Goal: Information Seeking & Learning: Compare options

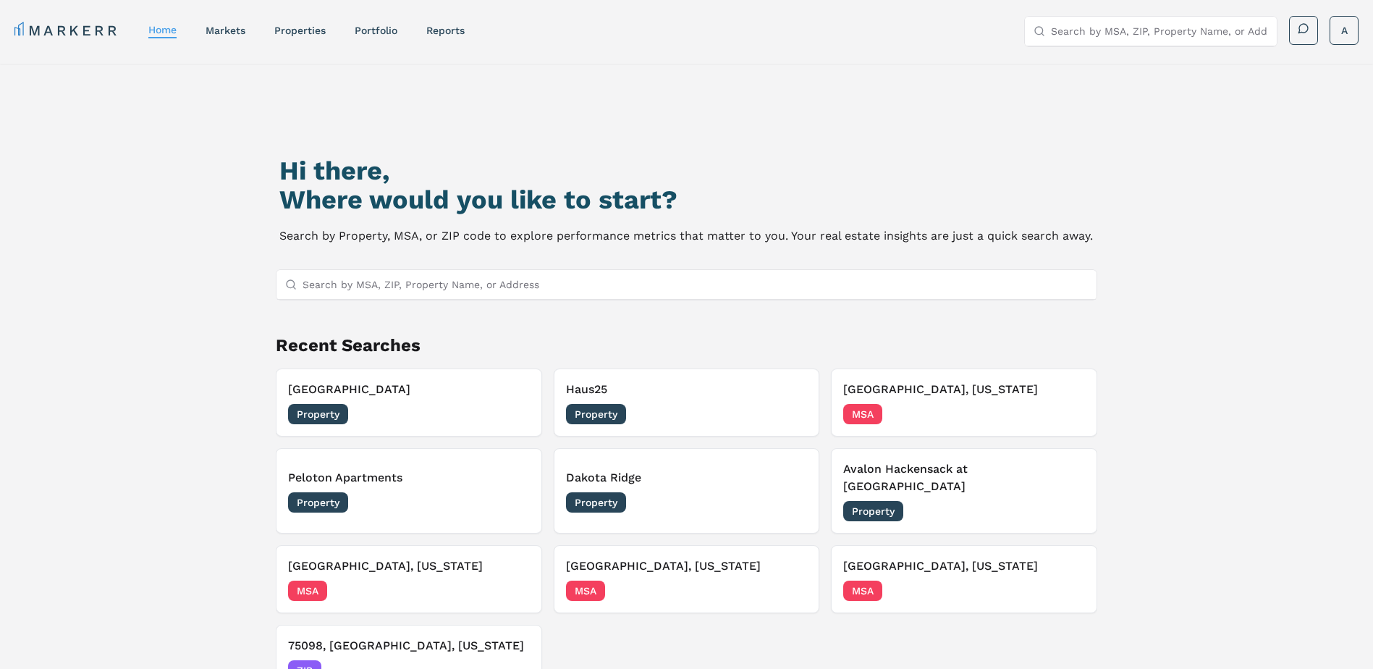
click at [403, 283] on input "Search by MSA, ZIP, Property Name, or Address" at bounding box center [696, 284] width 786 height 29
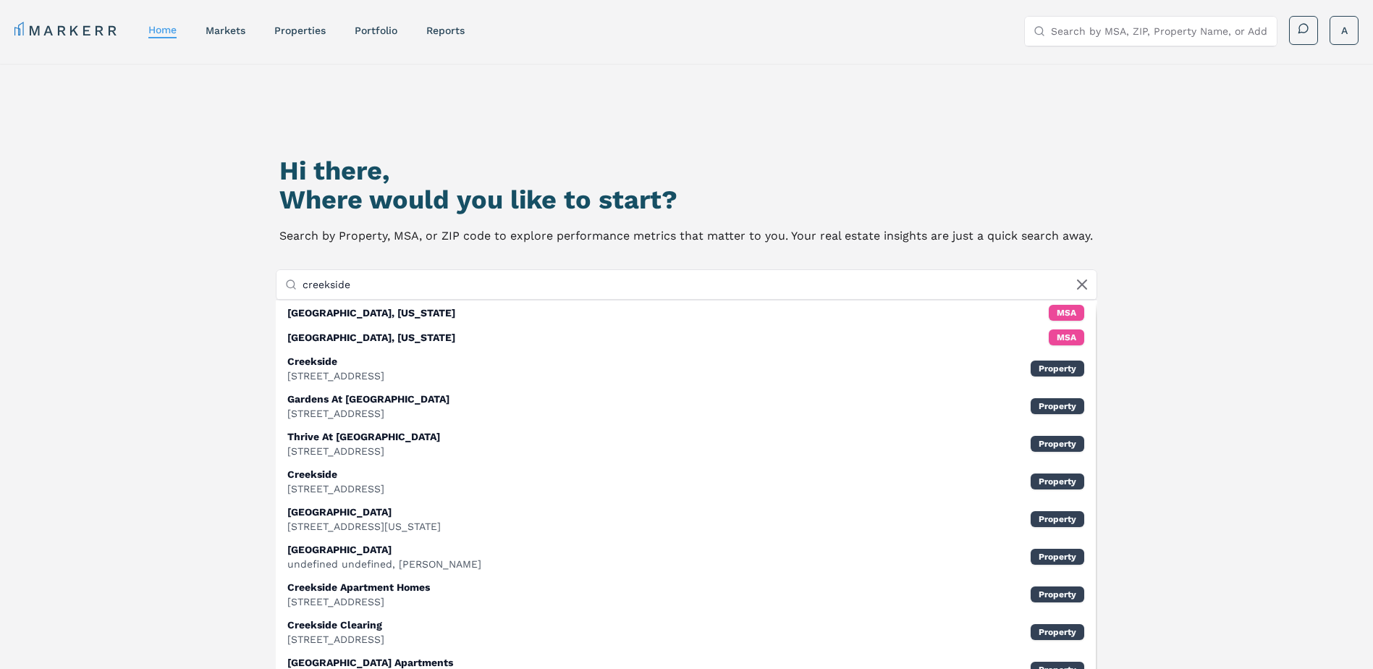
click at [306, 287] on input "creekside" at bounding box center [696, 284] width 786 height 29
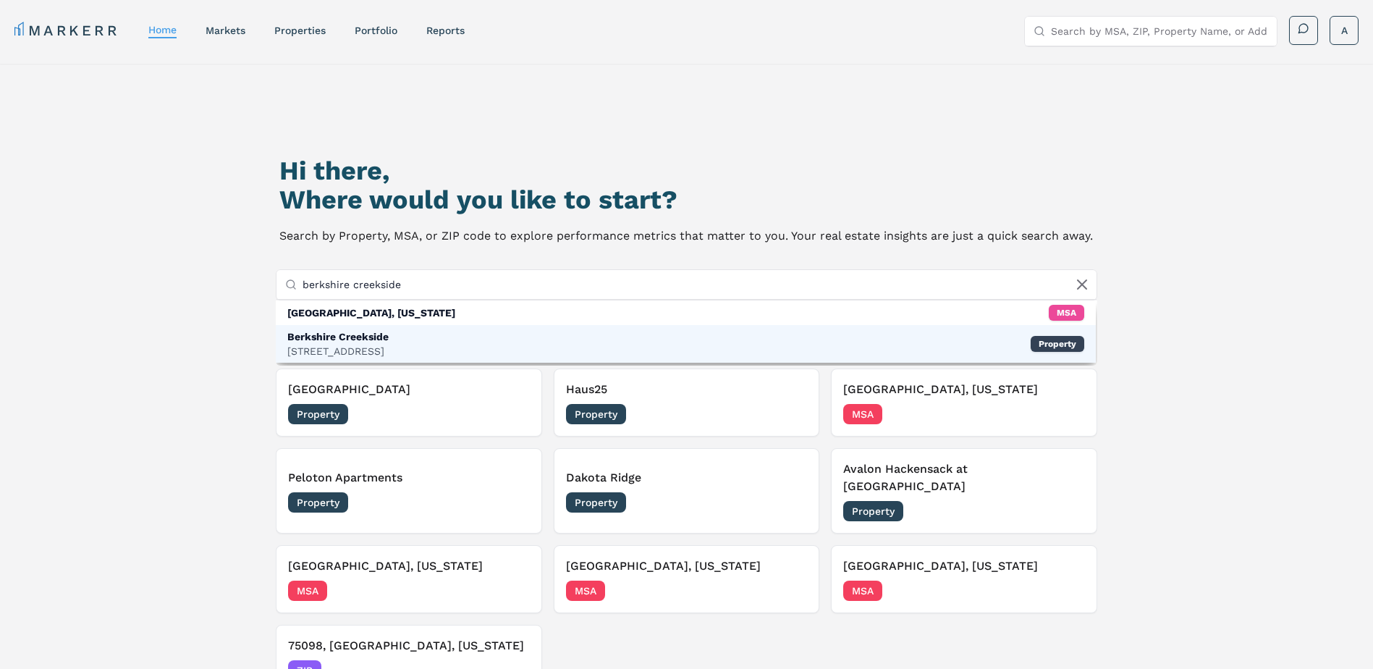
type input "berkshire creekside"
click at [341, 340] on div "Berkshire Creekside" at bounding box center [337, 336] width 101 height 14
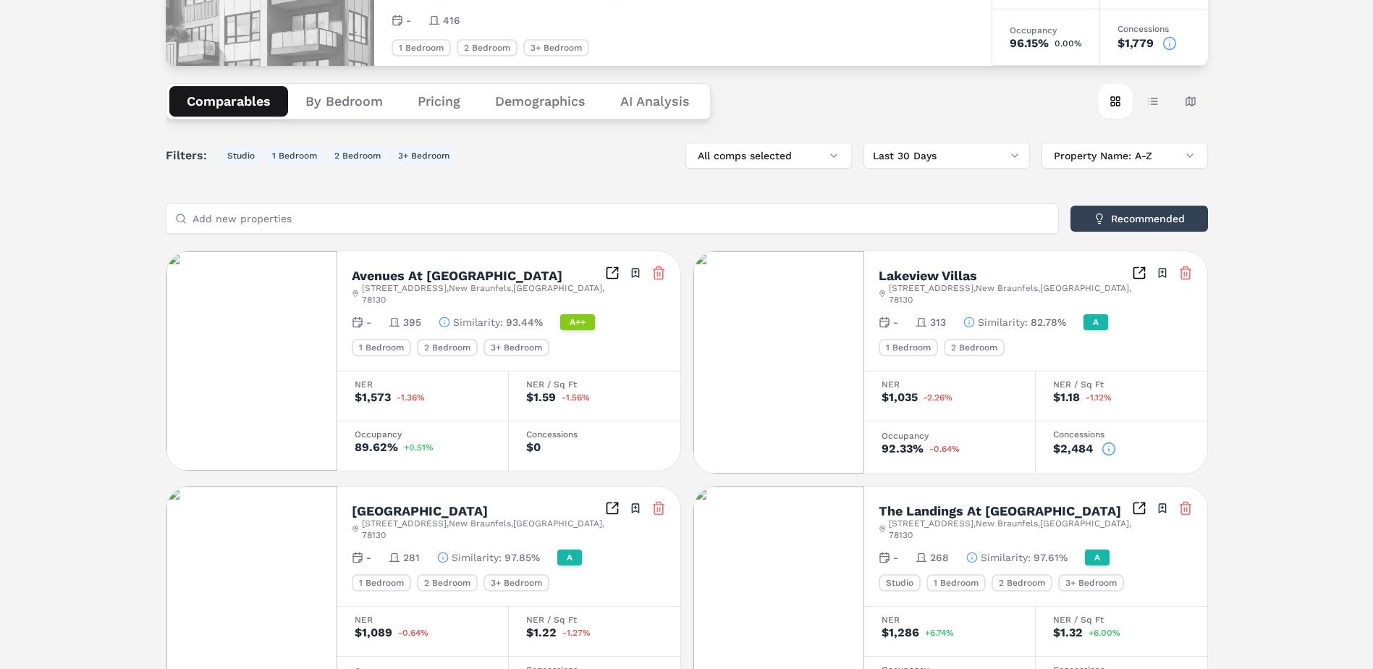
scroll to position [30, 0]
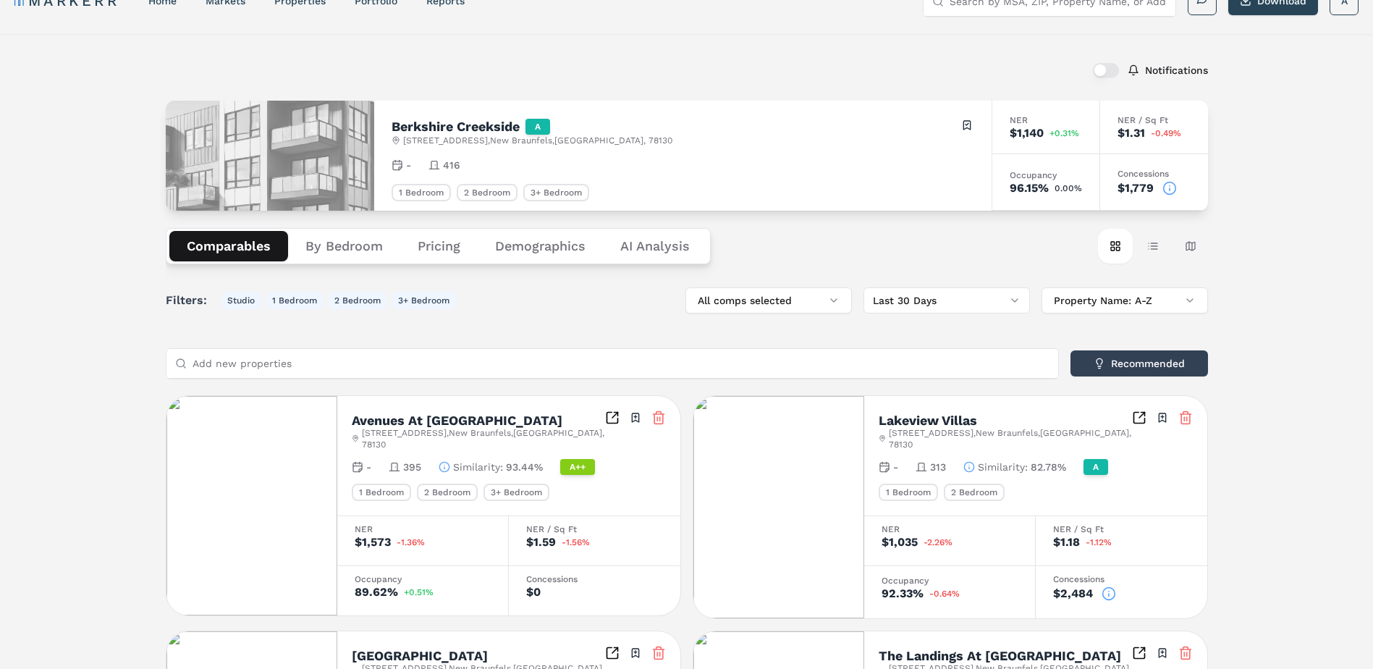
click at [460, 247] on button "Pricing" at bounding box center [438, 246] width 77 height 30
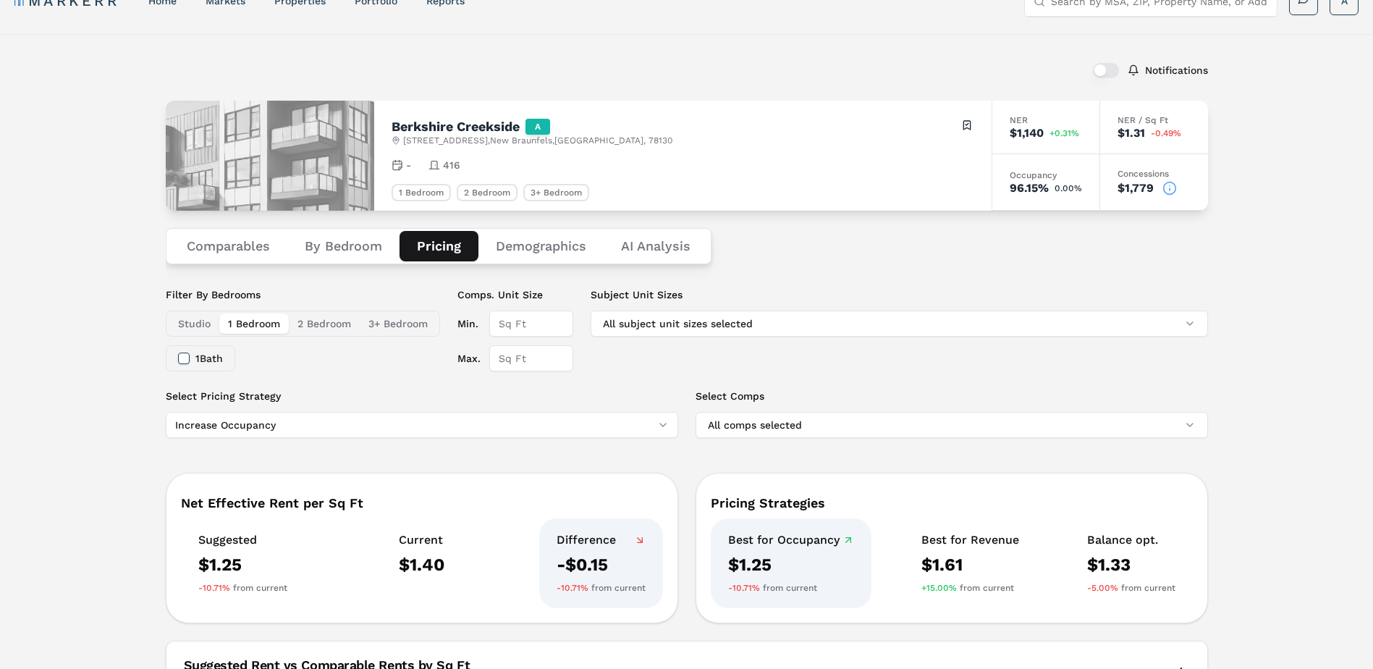
click at [258, 258] on button "Comparables" at bounding box center [228, 246] width 118 height 30
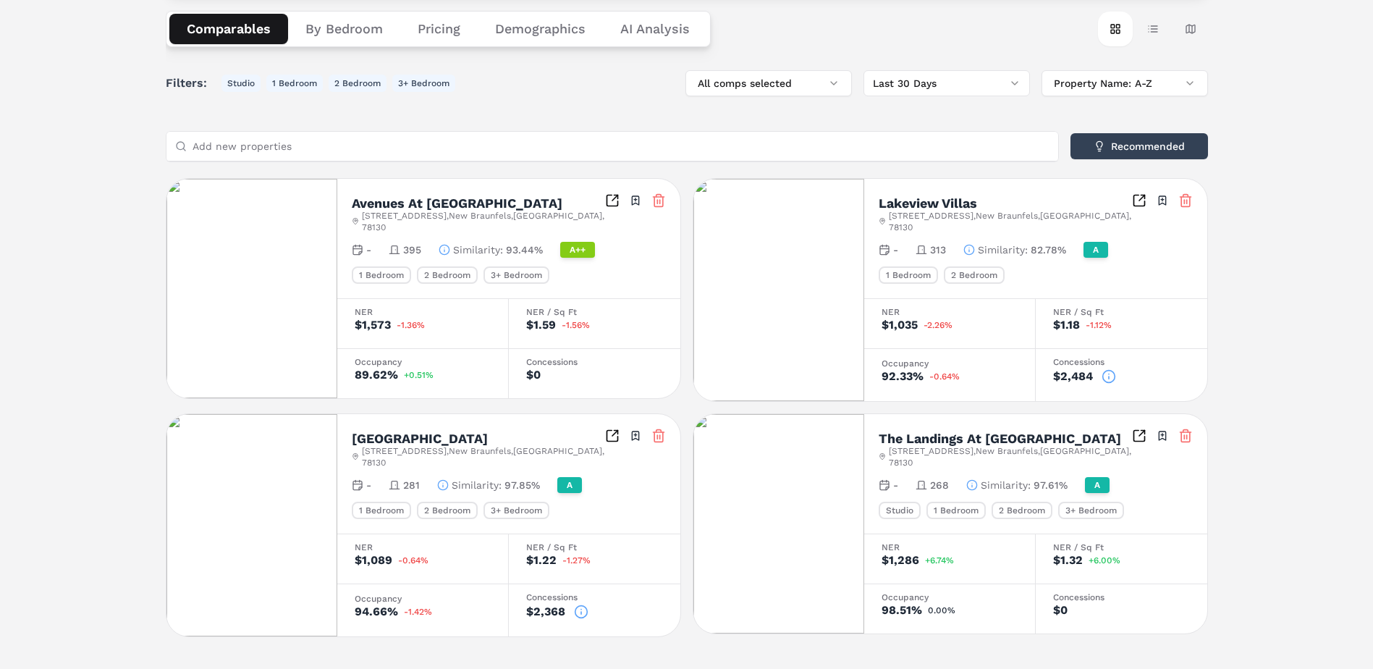
scroll to position [0, 0]
